Goal: Navigation & Orientation: Find specific page/section

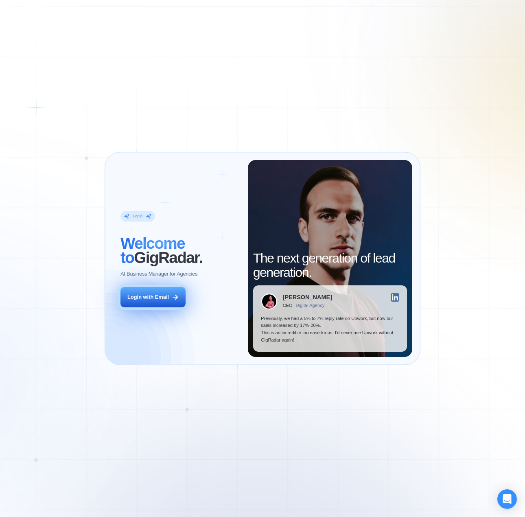
click at [172, 294] on icon at bounding box center [175, 297] width 7 height 7
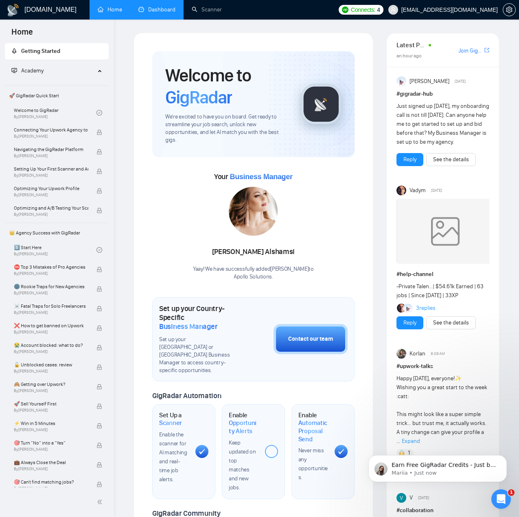
click at [156, 7] on link "Dashboard" at bounding box center [156, 9] width 37 height 7
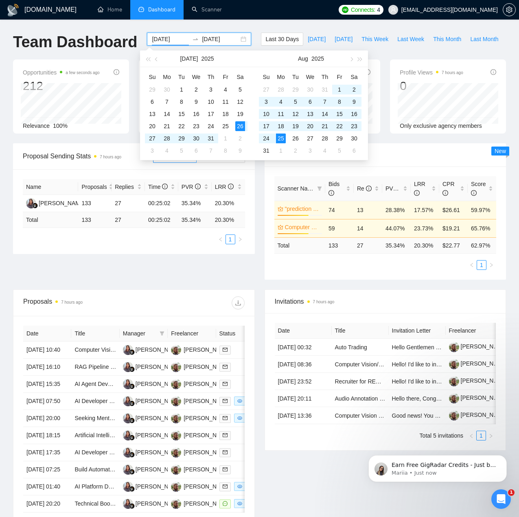
click at [161, 40] on input "2025-07-26" at bounding box center [170, 39] width 37 height 9
click at [250, 27] on div "GigRadar.io Home Dashboard Scanner Connects: 4 vitor.vecina@apollosolutions.dev…" at bounding box center [259, 306] width 519 height 612
